Goal: Task Accomplishment & Management: Manage account settings

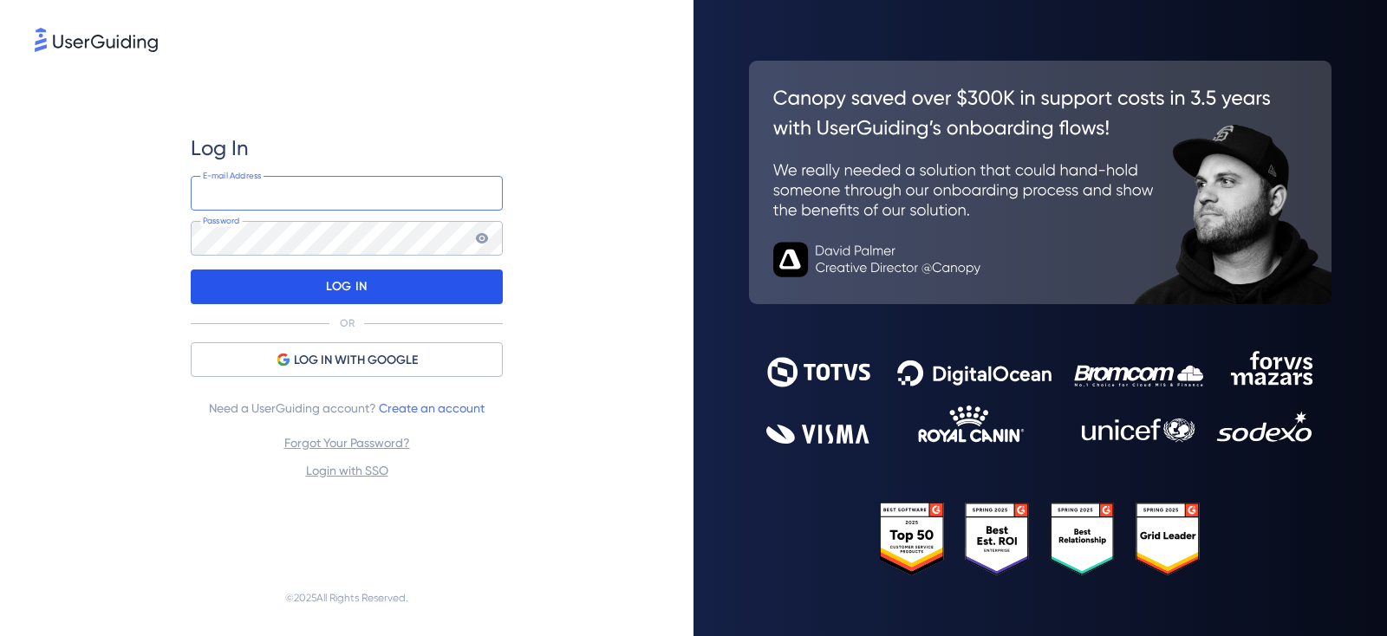
type input "[EMAIL_ADDRESS][DOMAIN_NAME]"
click at [394, 285] on div "LOG IN" at bounding box center [347, 287] width 312 height 35
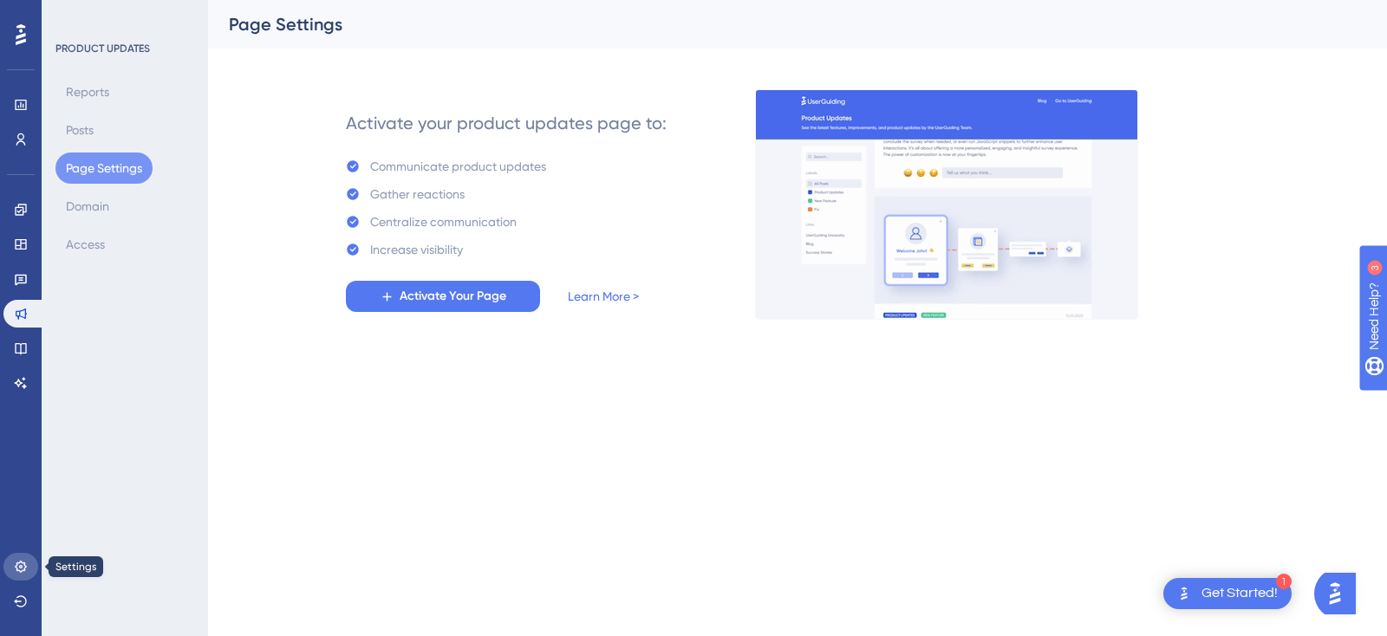
click at [22, 565] on icon at bounding box center [21, 567] width 14 height 14
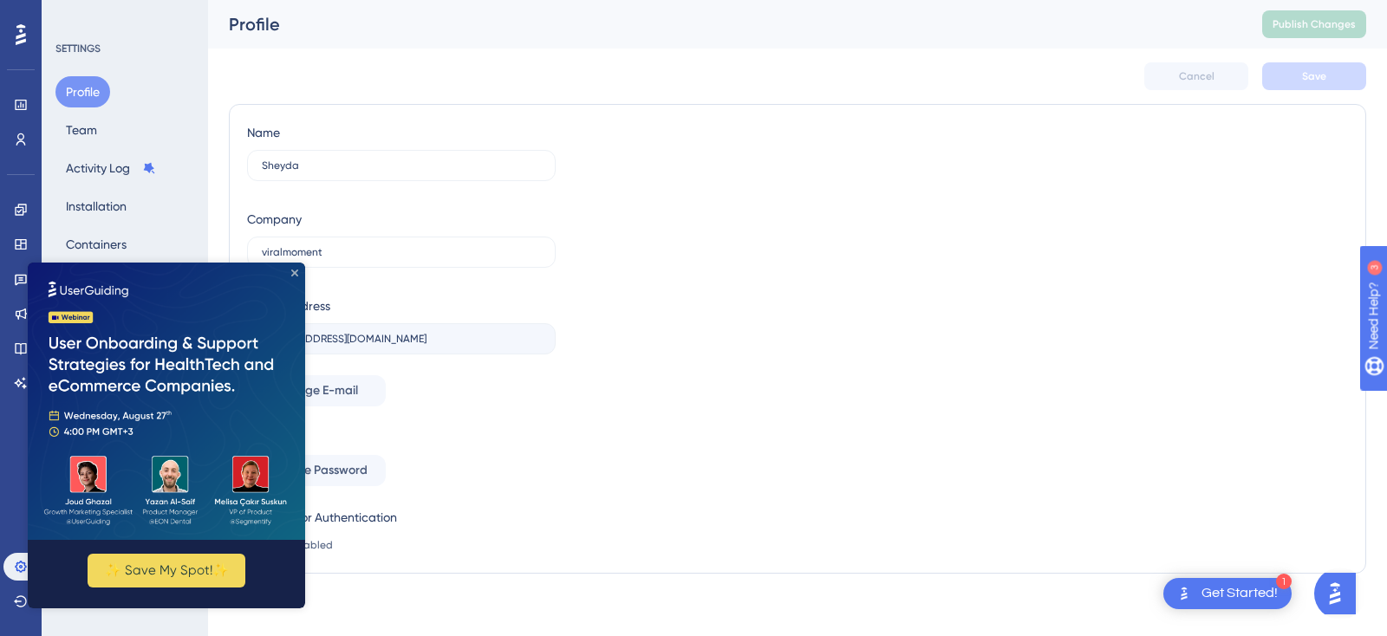
click at [294, 270] on icon "Close Preview" at bounding box center [294, 273] width 7 height 7
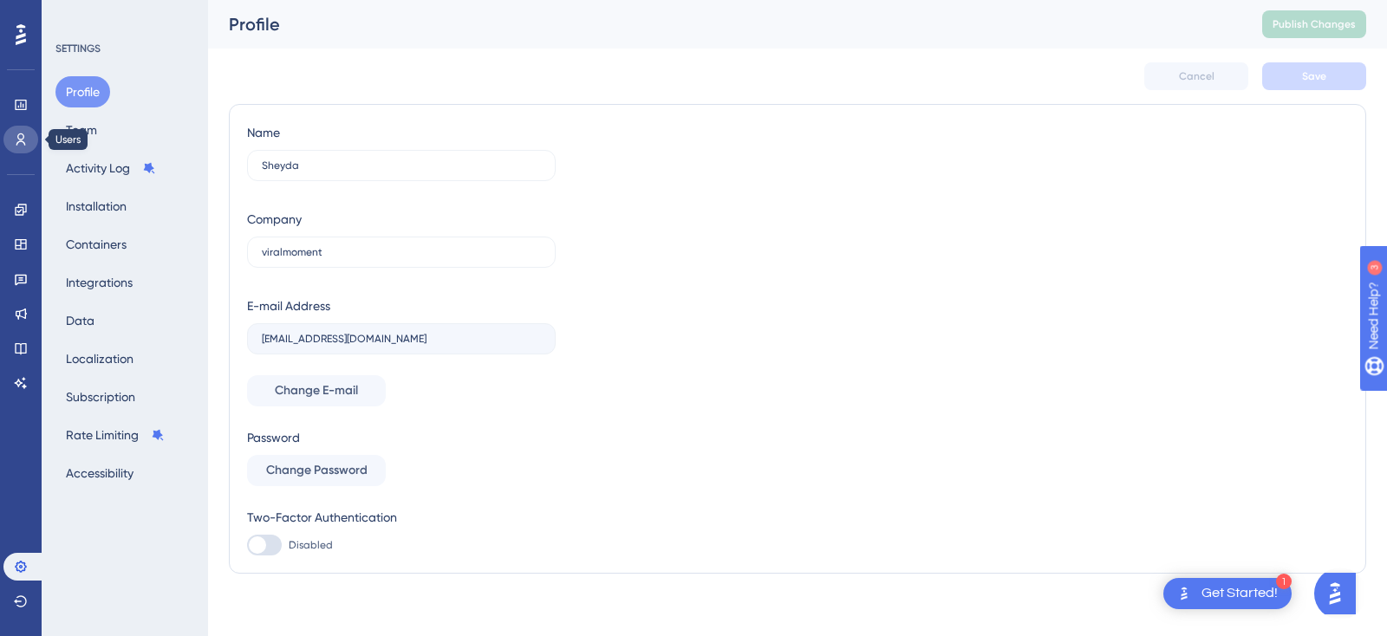
click at [25, 137] on icon at bounding box center [21, 140] width 14 height 14
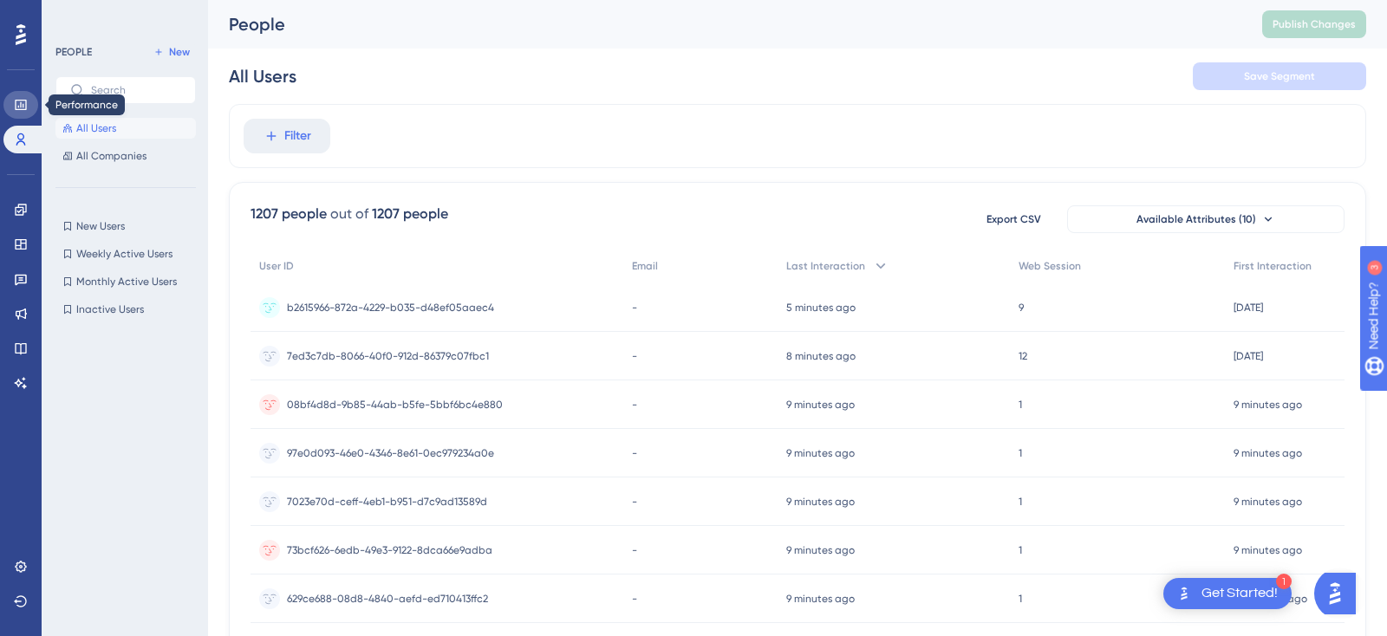
click at [23, 107] on icon at bounding box center [20, 105] width 11 height 10
